Goal: Task Accomplishment & Management: Use online tool/utility

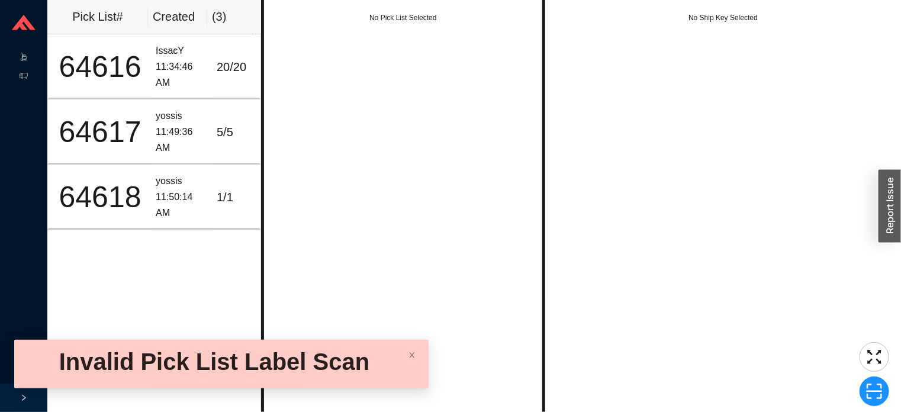
click at [33, 58] on icon at bounding box center [35, 58] width 6 height 0
click at [76, 53] on link "Start Pick" at bounding box center [74, 57] width 30 height 8
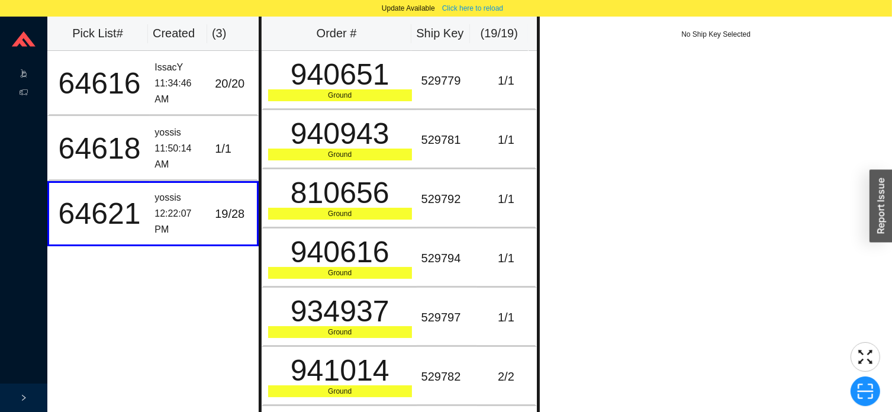
click at [28, 66] on div ".warehouse-cart-packages-a{fill:none;stroke:currentColor;stroke-linecap:round;s…" at bounding box center [23, 74] width 47 height 19
click at [89, 70] on link "Start Pick" at bounding box center [74, 74] width 30 height 8
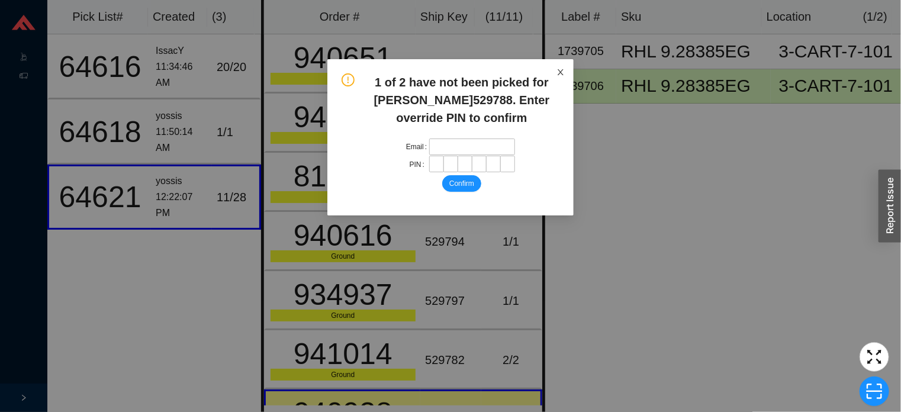
click at [555, 62] on span "Close" at bounding box center [560, 72] width 26 height 26
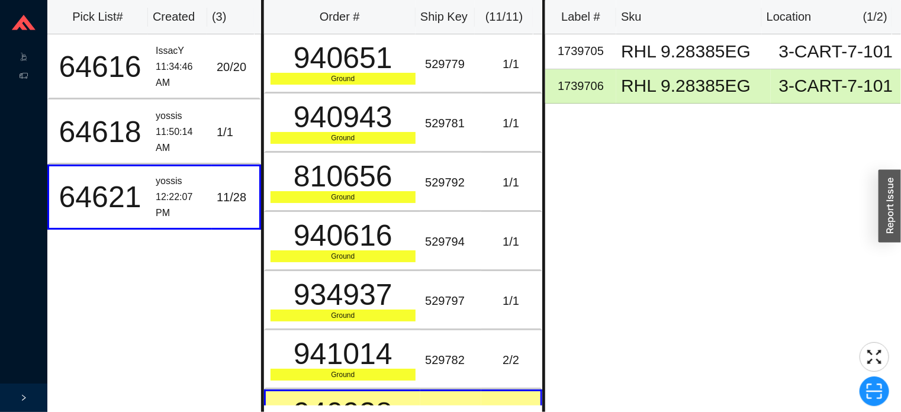
click at [544, 78] on div "Order # Ship Key ( 11 / 11 ) 940651 Ground 529779 1 / 1 940943 Ground 529781 1 …" at bounding box center [403, 206] width 285 height 412
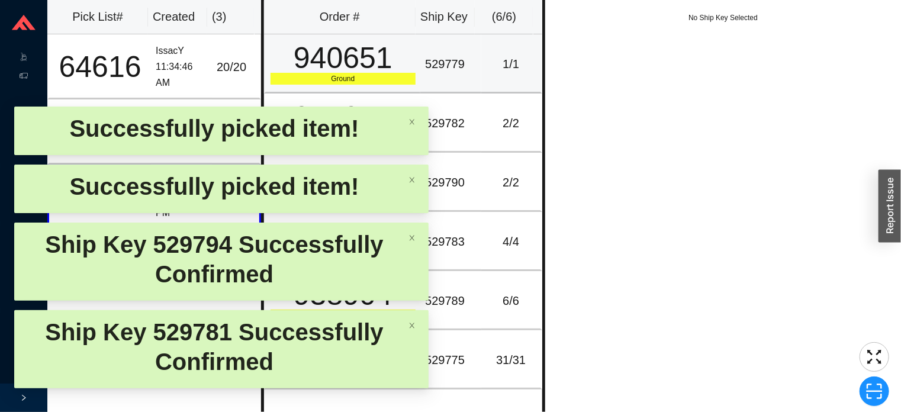
click at [469, 56] on div "529779" at bounding box center [450, 64] width 51 height 20
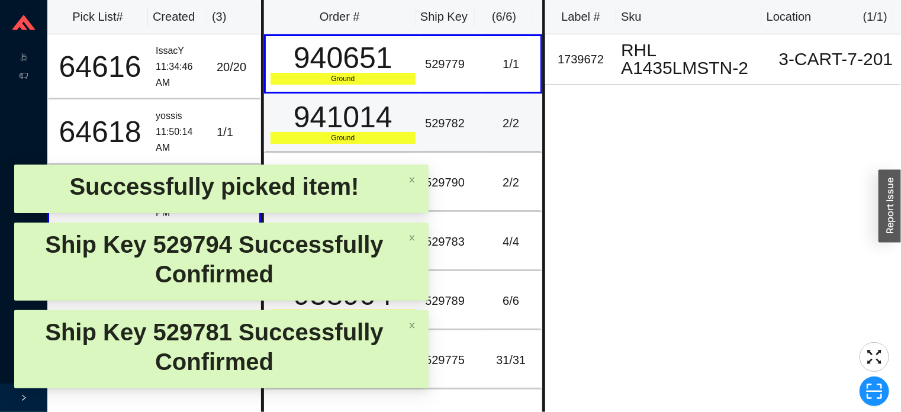
click at [499, 114] on div "2 / 2" at bounding box center [511, 124] width 50 height 20
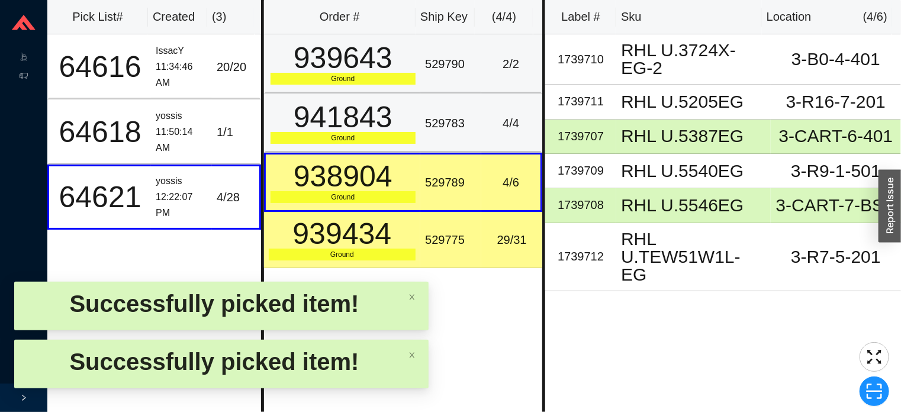
click at [441, 70] on div "529790" at bounding box center [450, 64] width 51 height 20
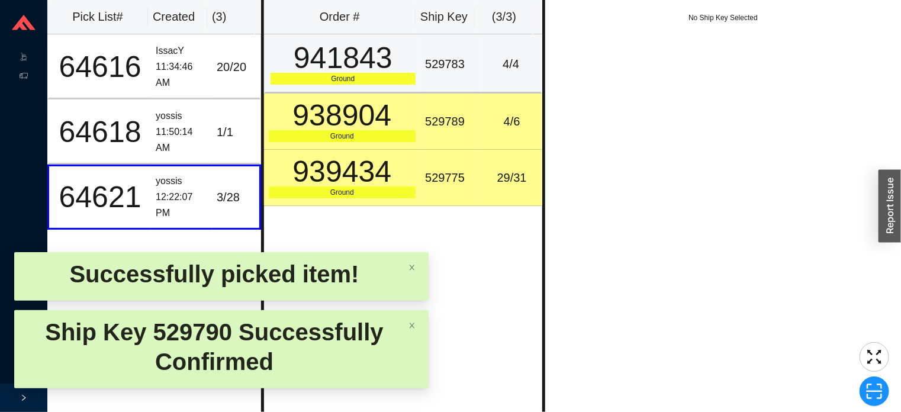
click at [457, 63] on div "529783" at bounding box center [450, 64] width 51 height 20
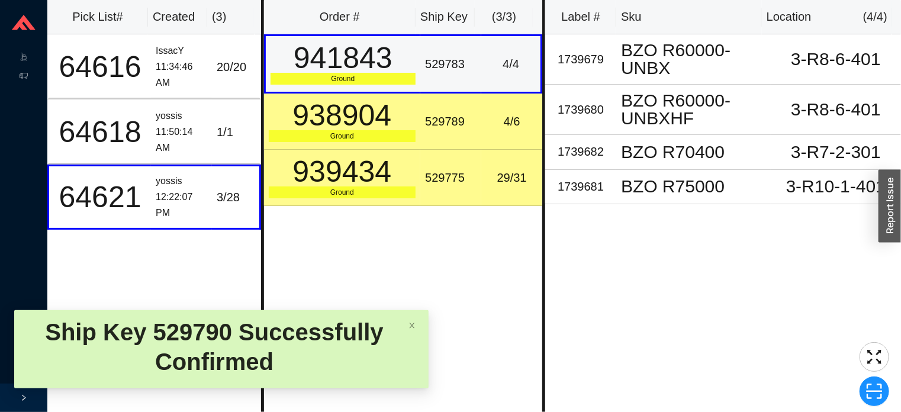
click at [420, 118] on td "529789" at bounding box center [450, 121] width 61 height 56
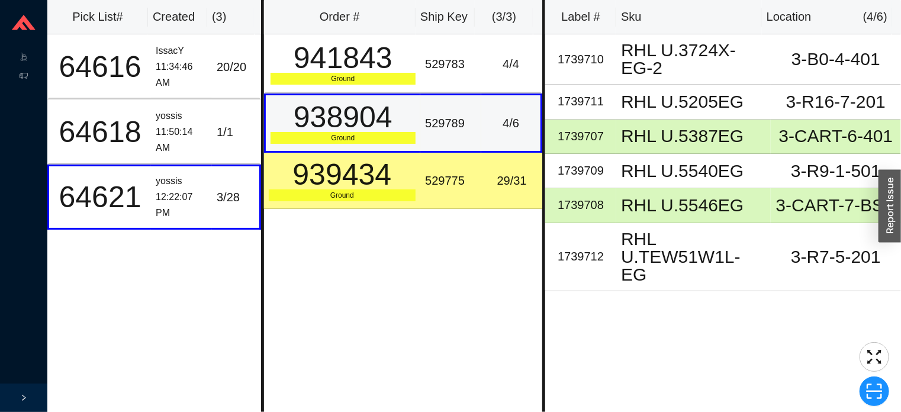
click at [392, 185] on div "939434" at bounding box center [342, 175] width 147 height 30
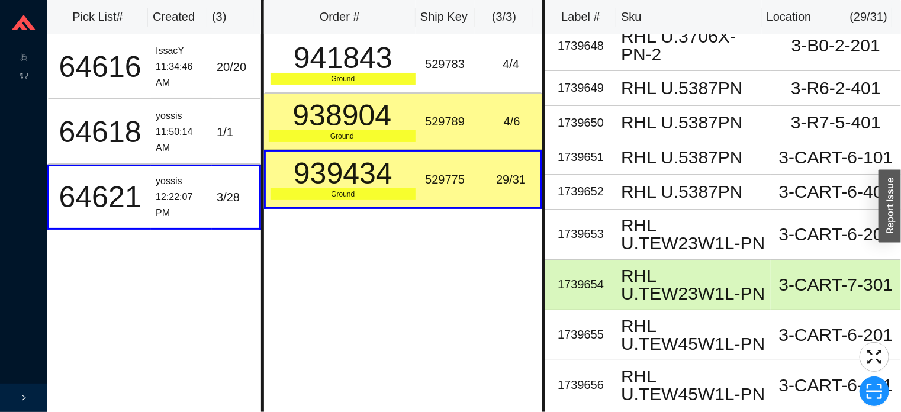
scroll to position [837, 0]
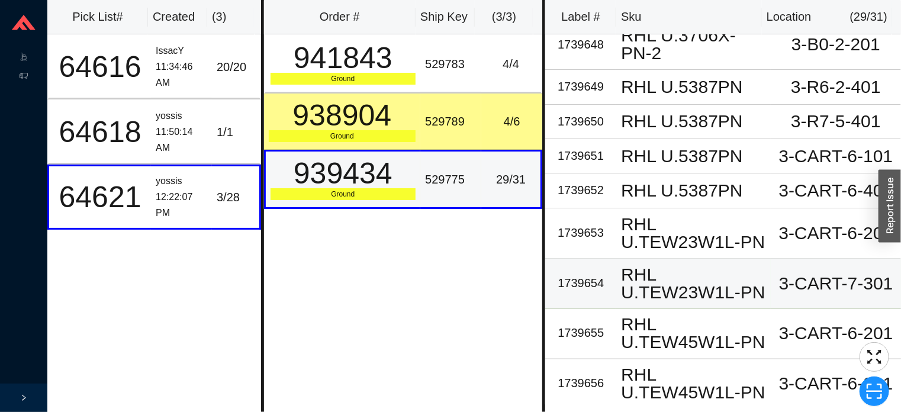
click at [638, 272] on div "RHL U.TEW23W1L-PN" at bounding box center [693, 284] width 145 height 36
